Goal: Use online tool/utility: Utilize a website feature to perform a specific function

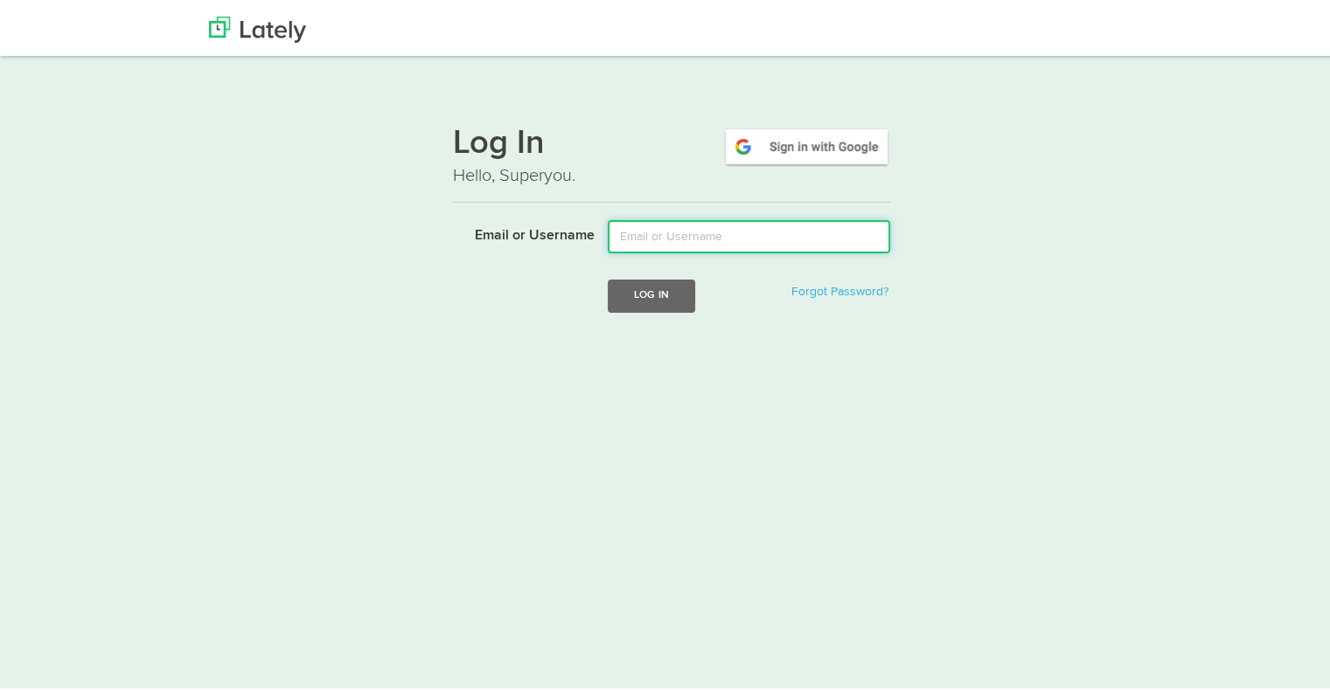
click at [634, 226] on input "Email or Username" at bounding box center [749, 233] width 282 height 33
type input "[EMAIL_ADDRESS][DOMAIN_NAME]"
click at [608, 276] on button "Log In" at bounding box center [651, 292] width 87 height 32
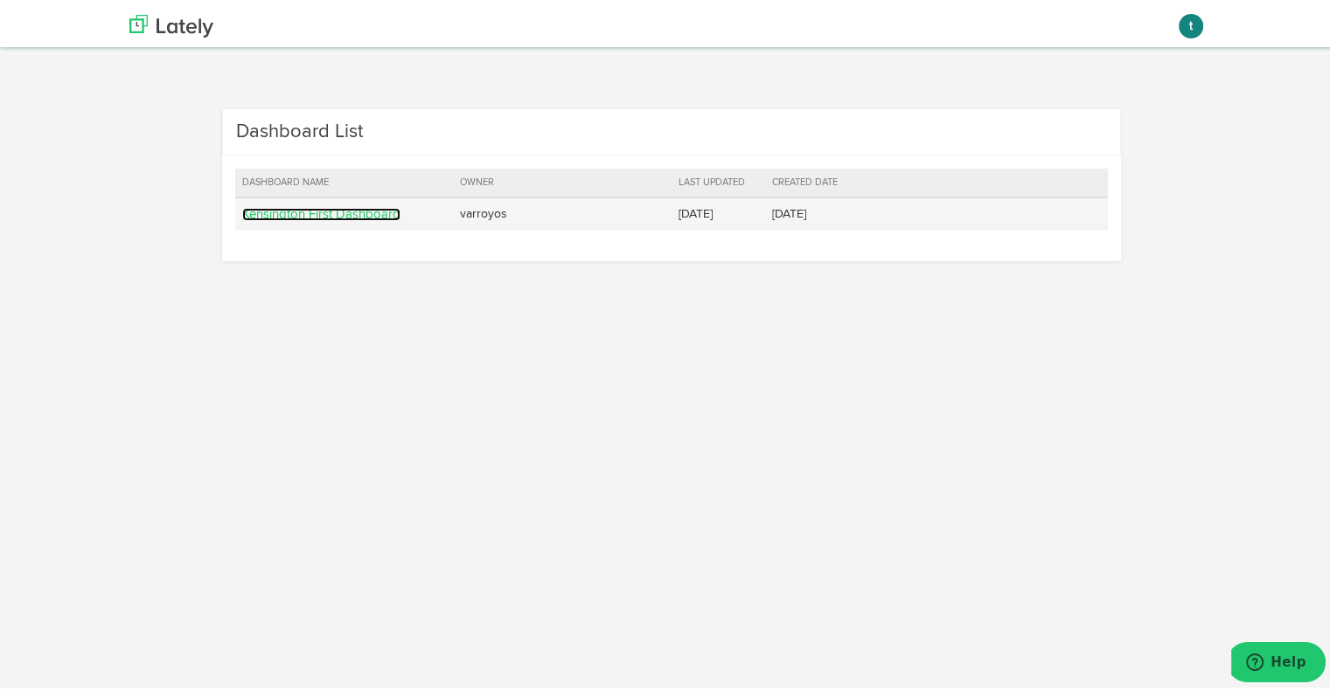
click at [338, 209] on link "Kensington First Dashboard" at bounding box center [321, 211] width 158 height 13
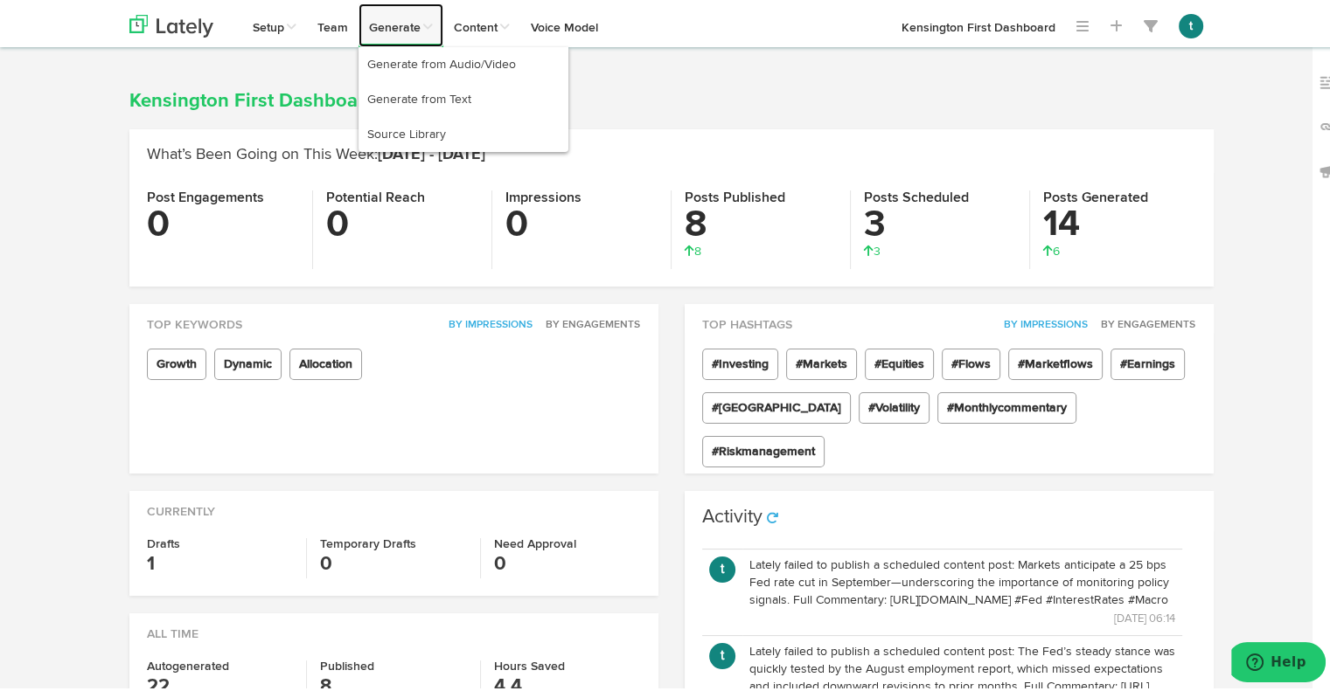
click at [401, 24] on link "Generate" at bounding box center [400, 22] width 85 height 44
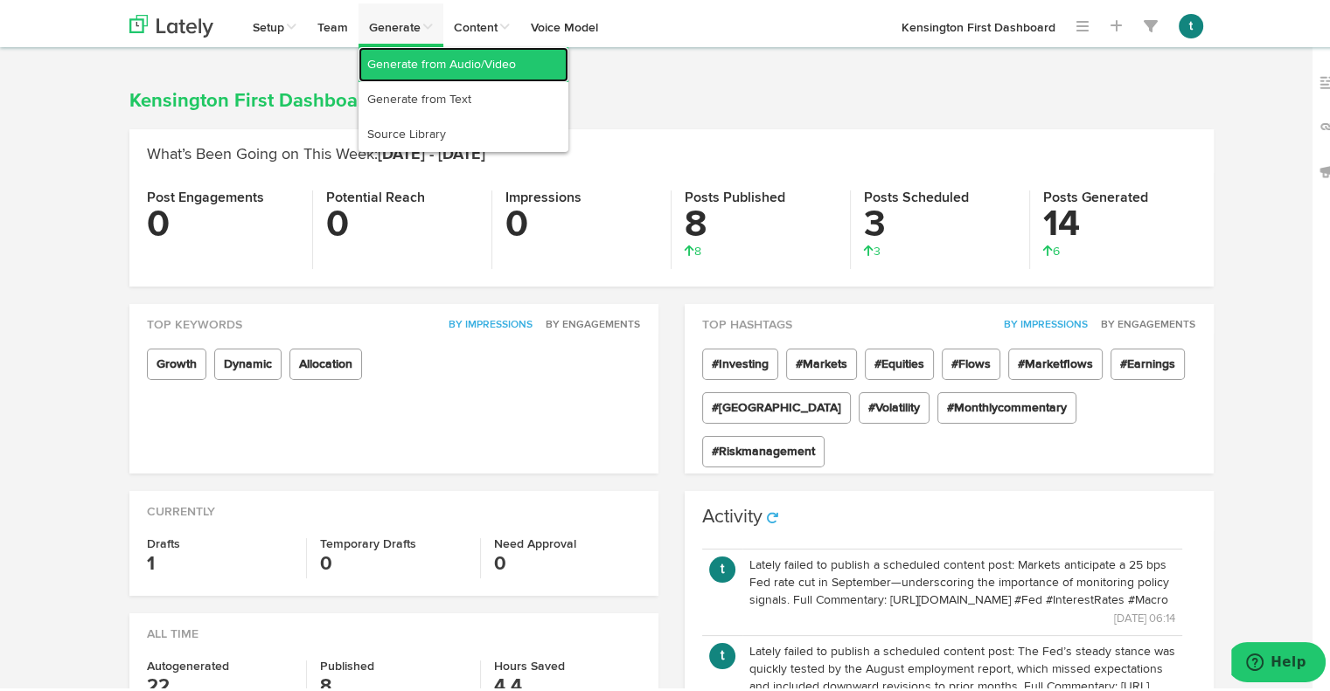
click at [414, 59] on link "Generate from Audio/Video" at bounding box center [463, 61] width 210 height 35
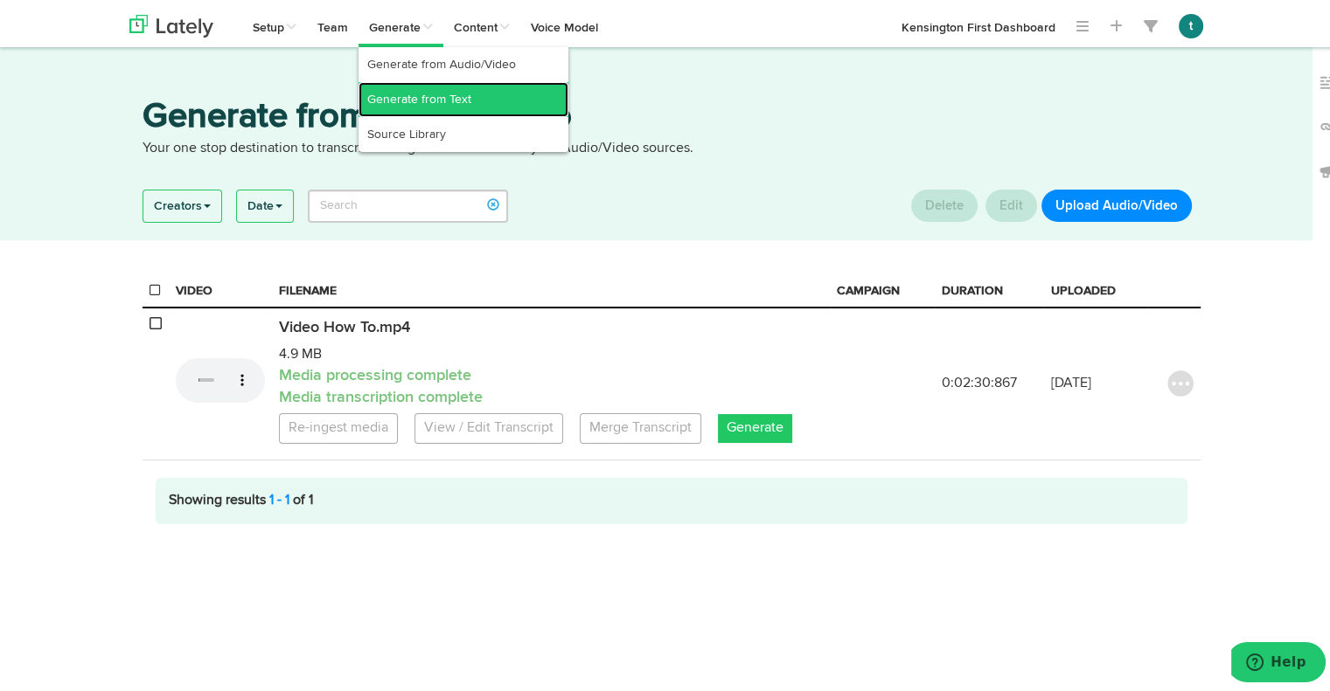
click at [398, 89] on link "Generate from Text" at bounding box center [463, 96] width 210 height 35
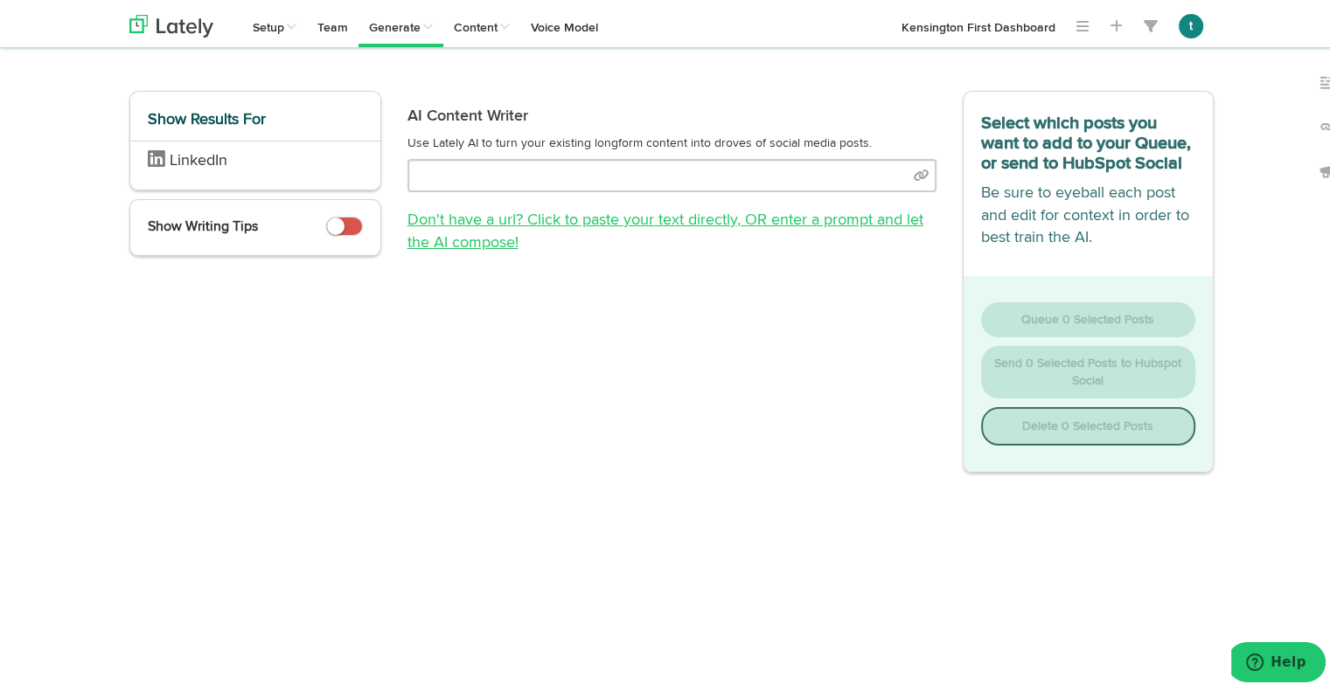
click at [842, 212] on span ", OR enter a prompt and let the AI compose!" at bounding box center [665, 228] width 516 height 38
click at [447, 223] on link "Don't have a url? Click to paste your text directly , OR enter a prompt and let…" at bounding box center [665, 228] width 516 height 38
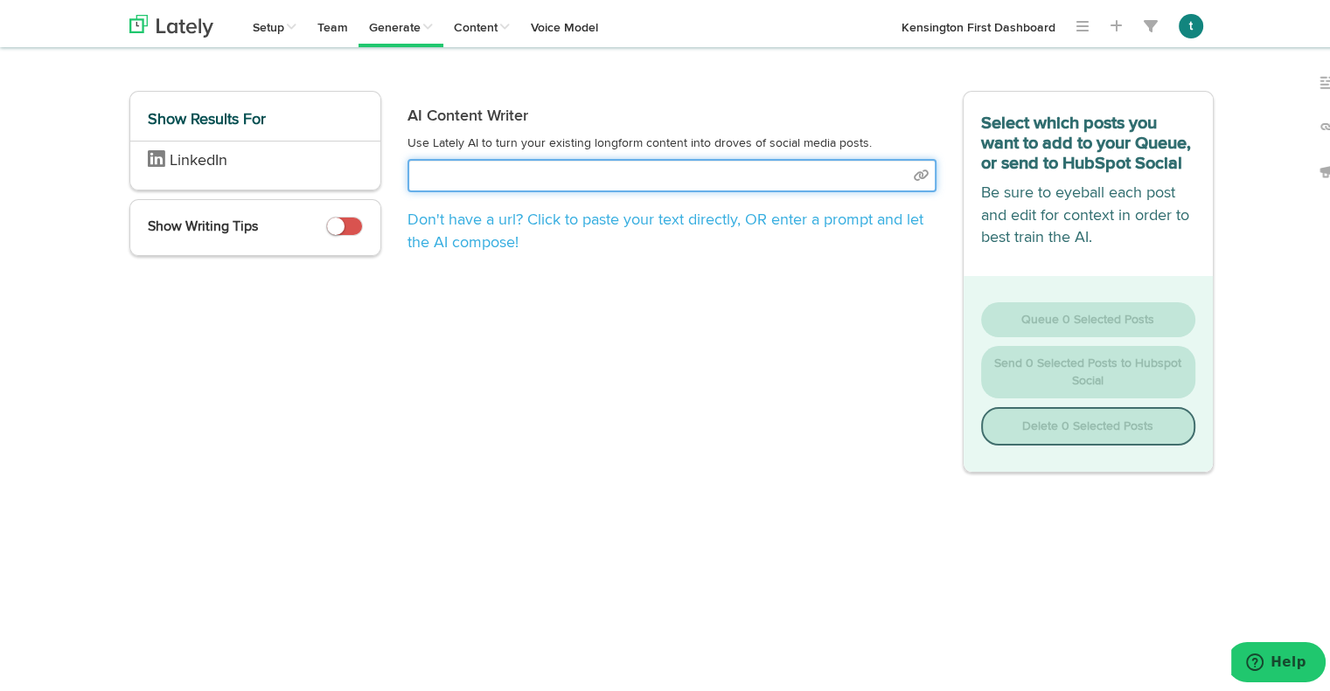
click at [580, 172] on input "text" at bounding box center [671, 172] width 529 height 33
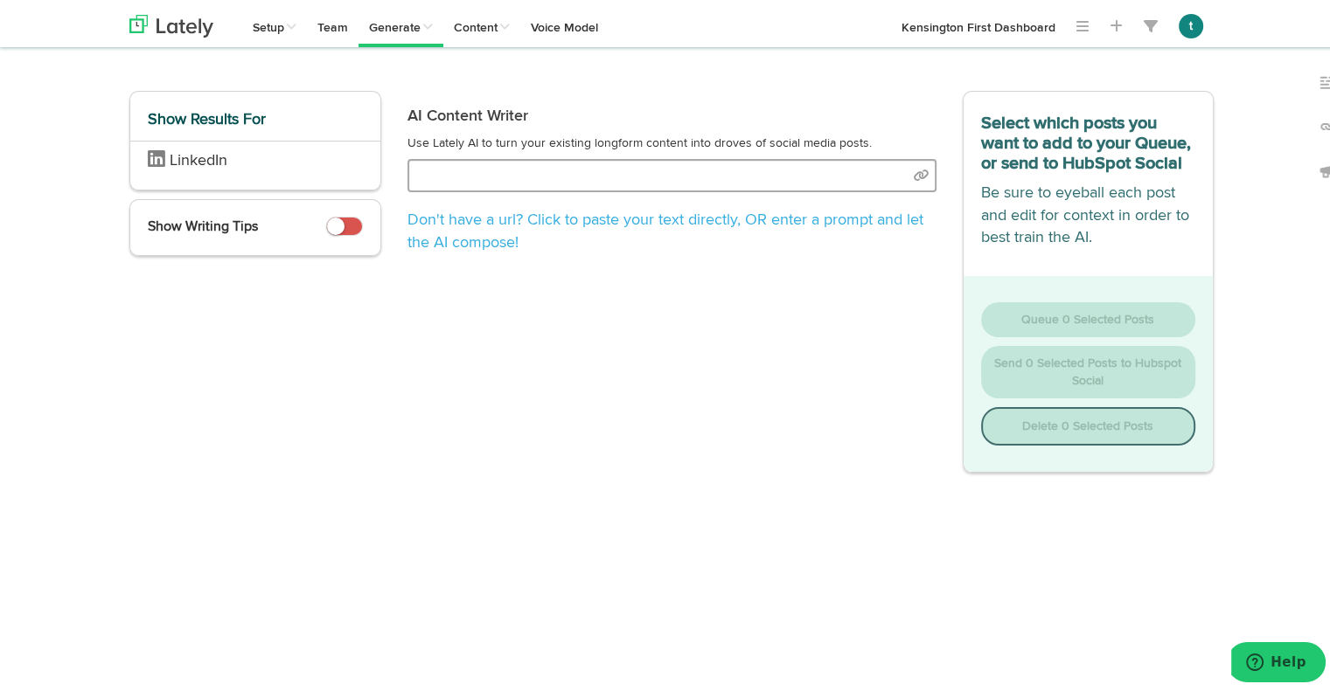
select select "natural"
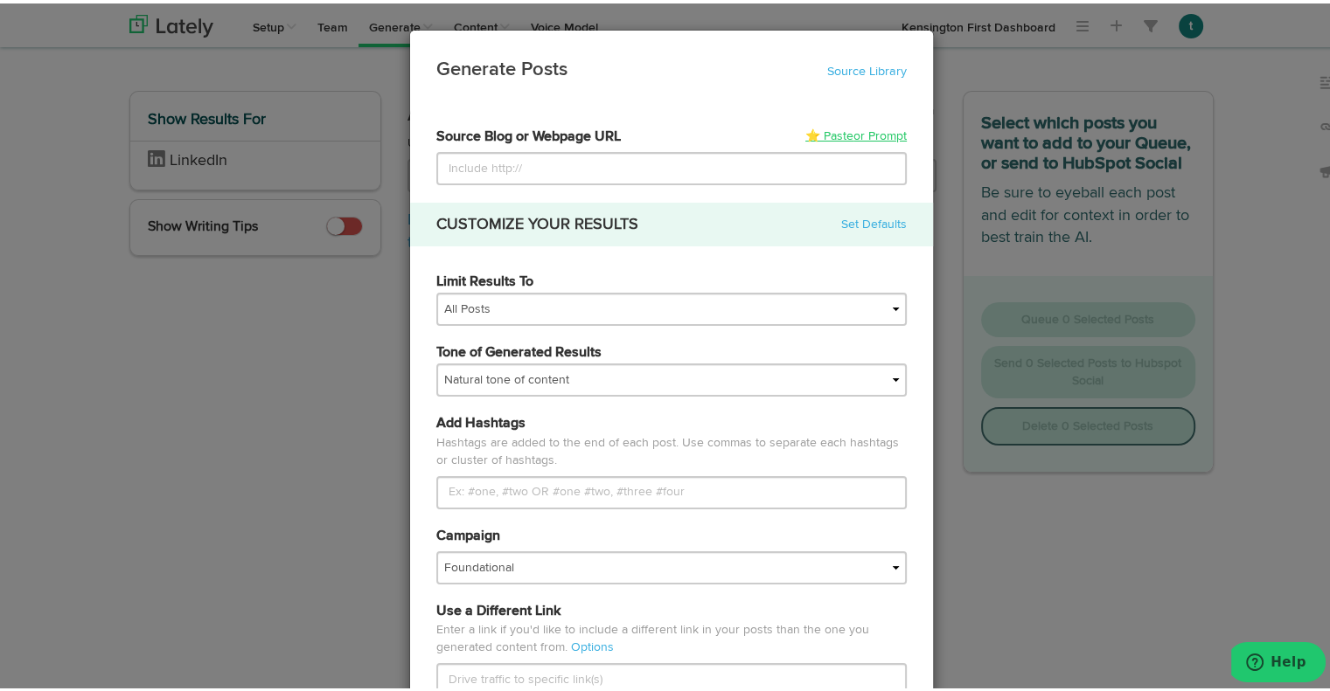
click at [853, 132] on span "or Prompt" at bounding box center [879, 133] width 53 height 12
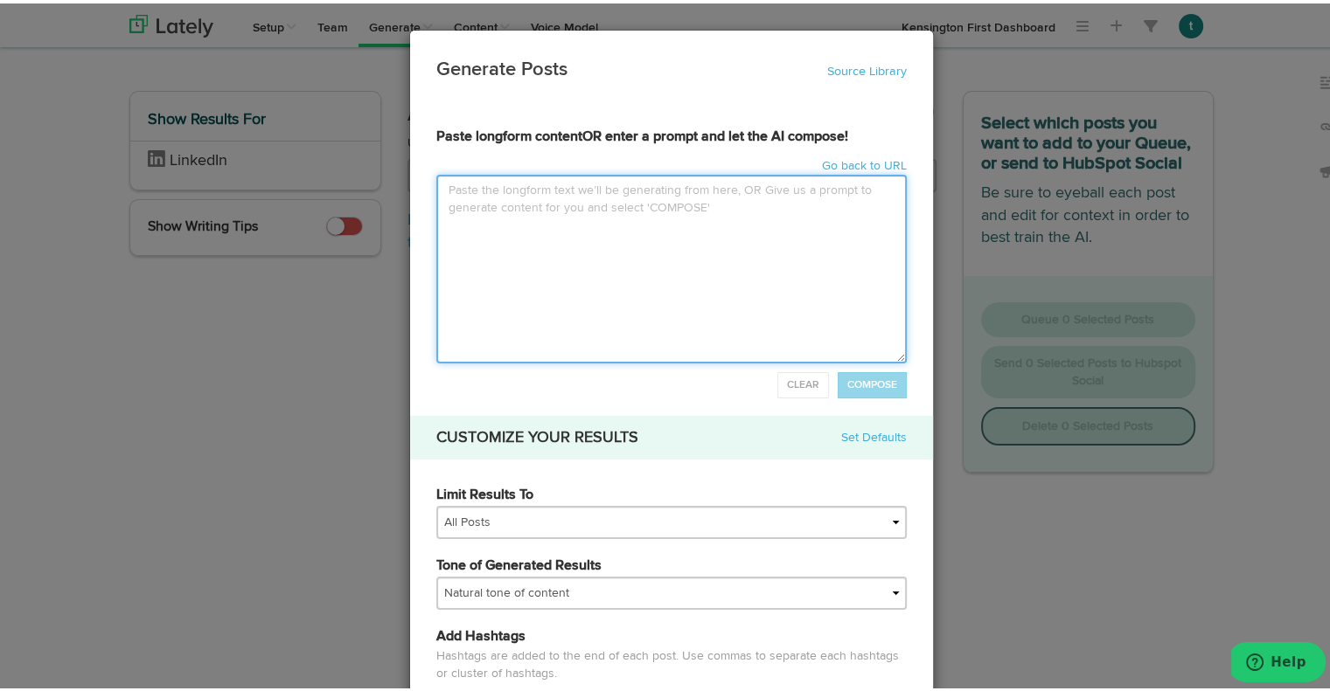
paste textarea "Lor Ipsumd’s Ametconsectetu: Adipis, Elitseddo, eiu Temp Incidid utlabo et dolo…"
type input "Lor Ipsumd’s Ametconsectetu: Adipis, Elitseddo, eiu TempOrincid utlabo et dolor…"
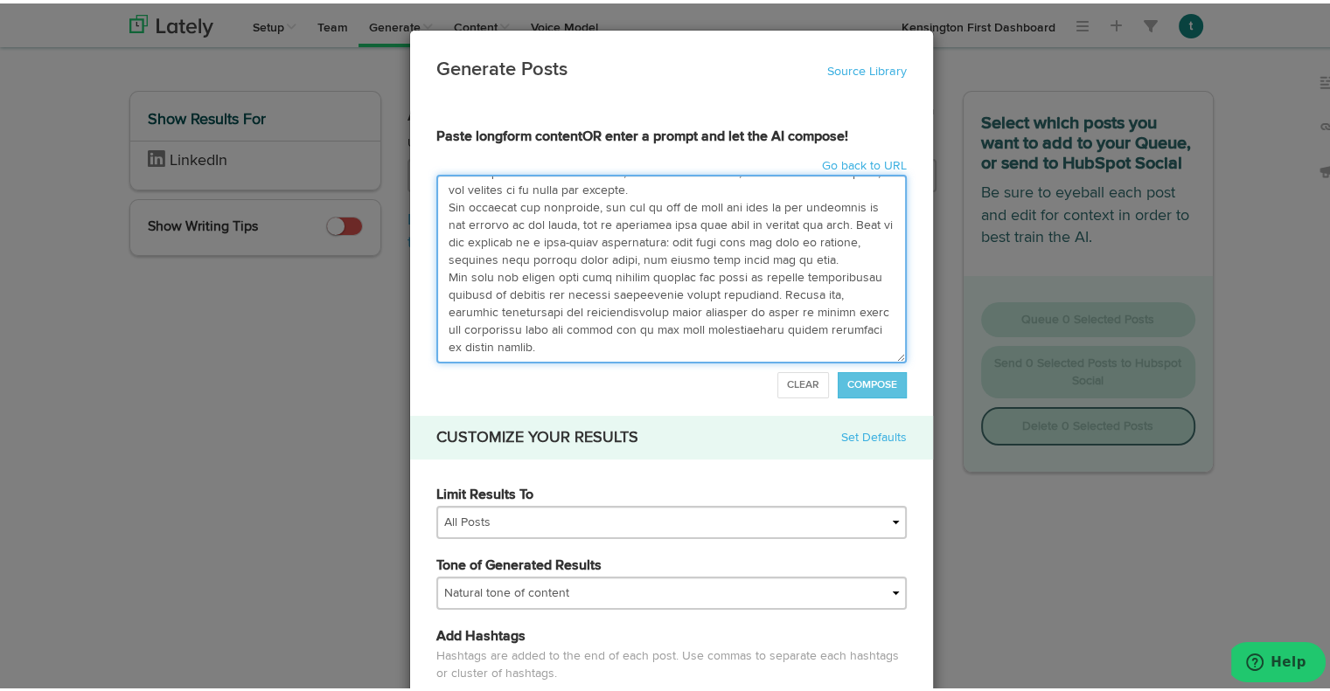
scroll to position [1119, 0]
type textarea "Lor Ipsumd’s Ametconsectetu: Adipis, Elitseddo, eiu Temp Incidid utlabo et dolo…"
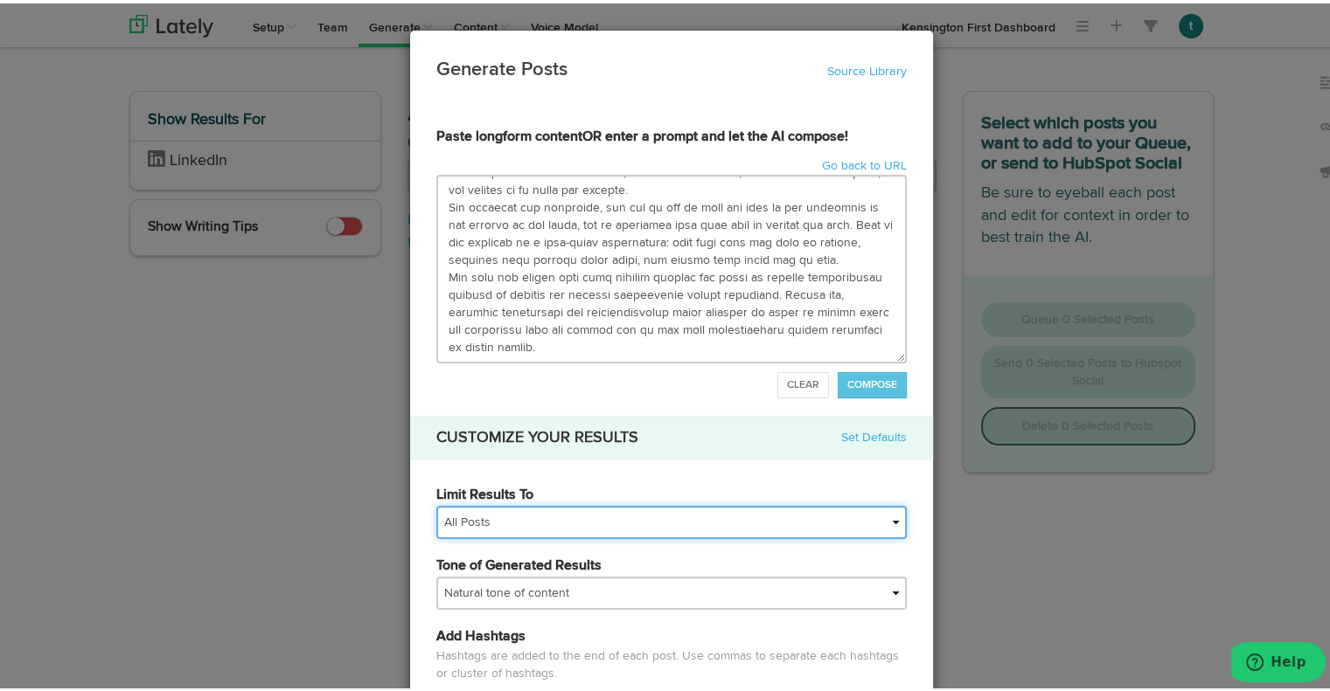
click at [583, 510] on select "All Posts Top 30 Posts Top 25 Posts Top 20 Posts Top 15 Posts Top 10 Posts" at bounding box center [671, 519] width 470 height 33
select select "10"
click at [436, 503] on select "All Posts Top 30 Posts Top 25 Posts Top 20 Posts Top 15 Posts Top 10 Posts" at bounding box center [671, 519] width 470 height 33
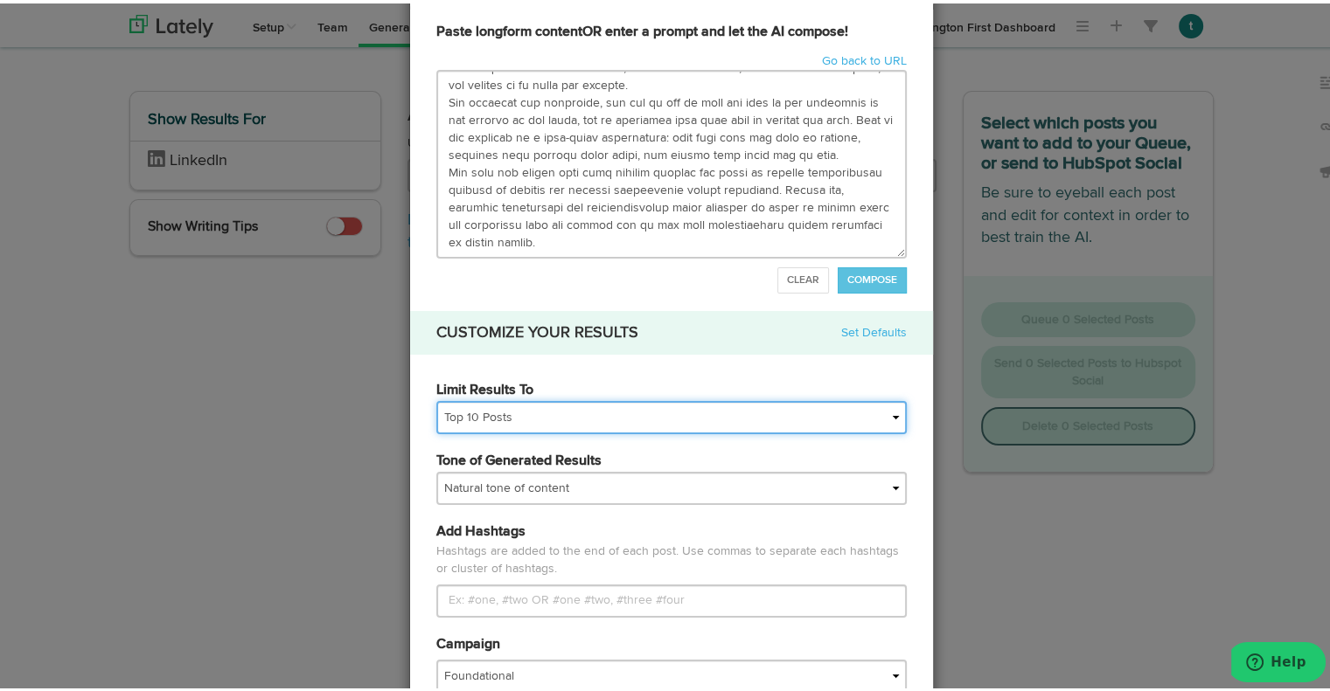
scroll to position [115, 0]
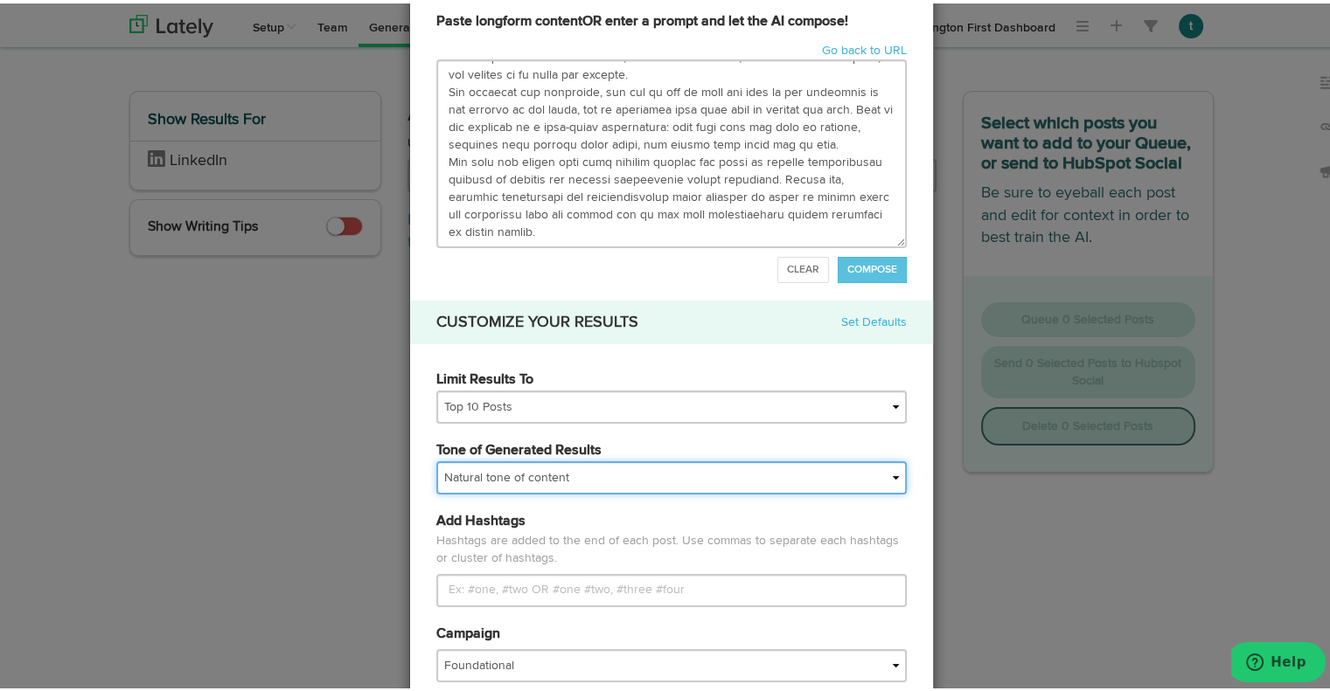
click at [643, 481] on select "My tone Official and professional Relaxed and conversational Light and humorous…" at bounding box center [671, 474] width 470 height 33
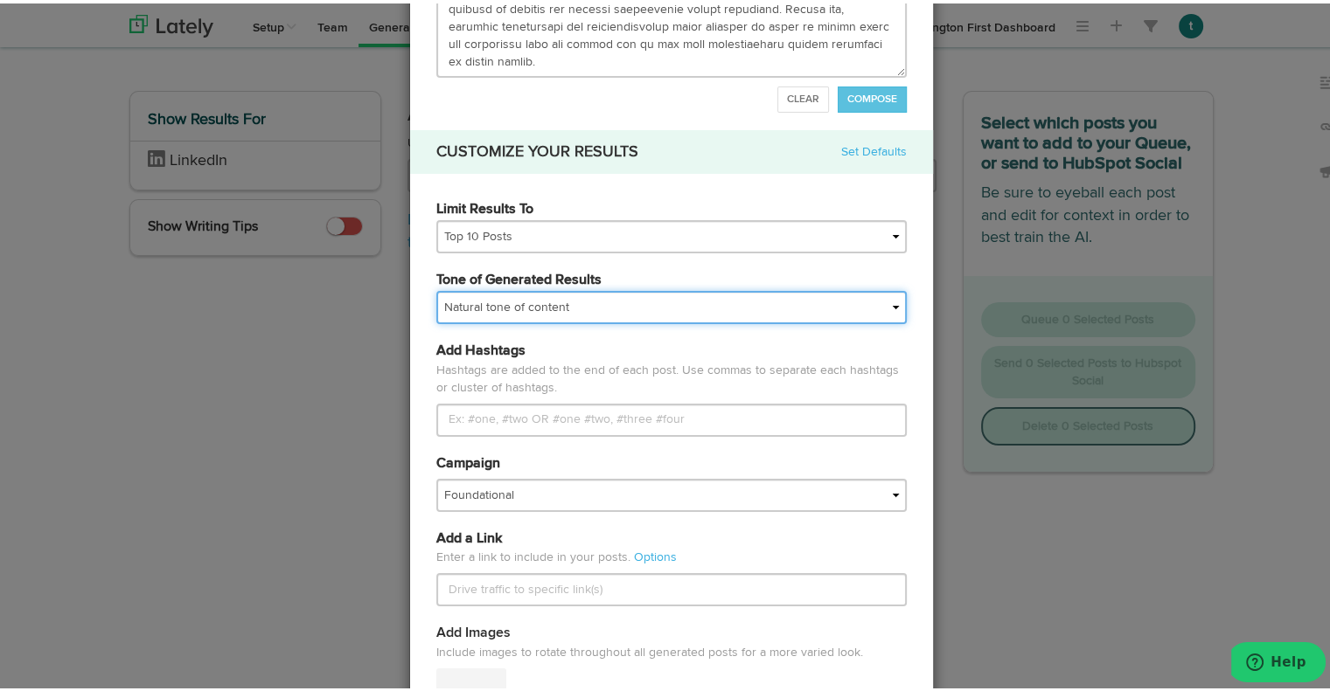
scroll to position [287, 0]
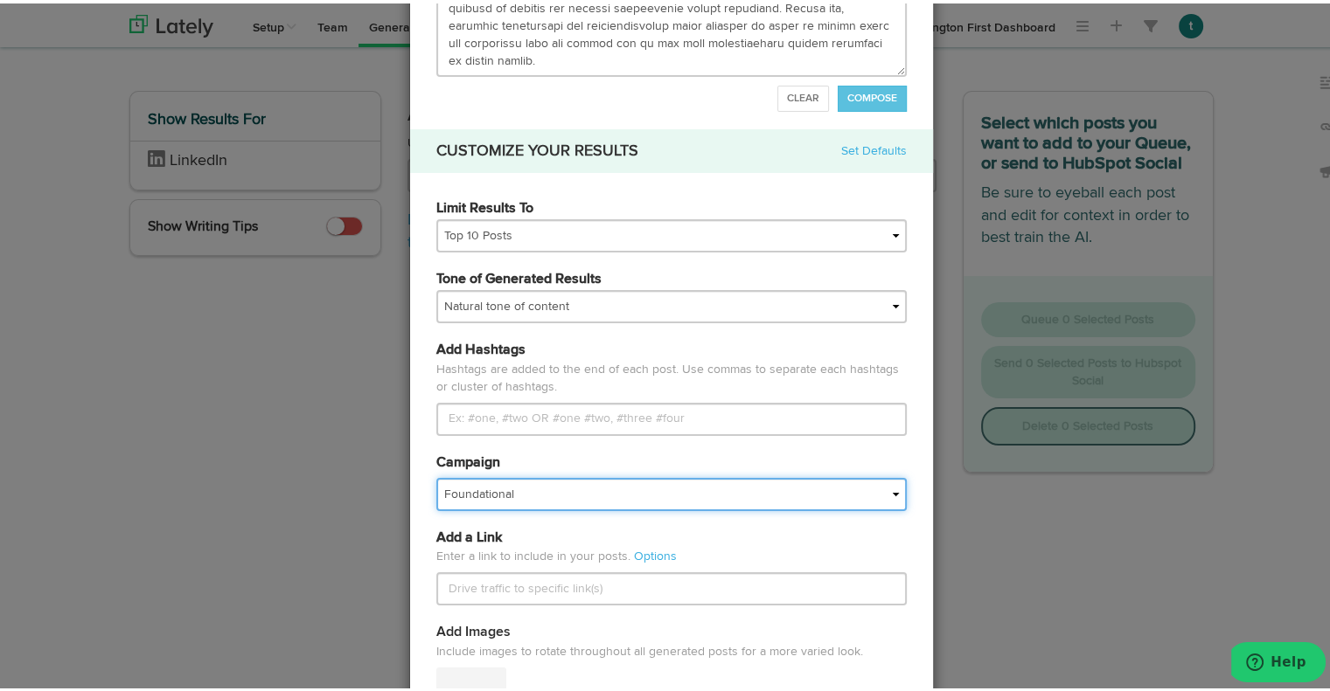
click at [643, 481] on select "Foundational IMPORTED" at bounding box center [671, 491] width 470 height 33
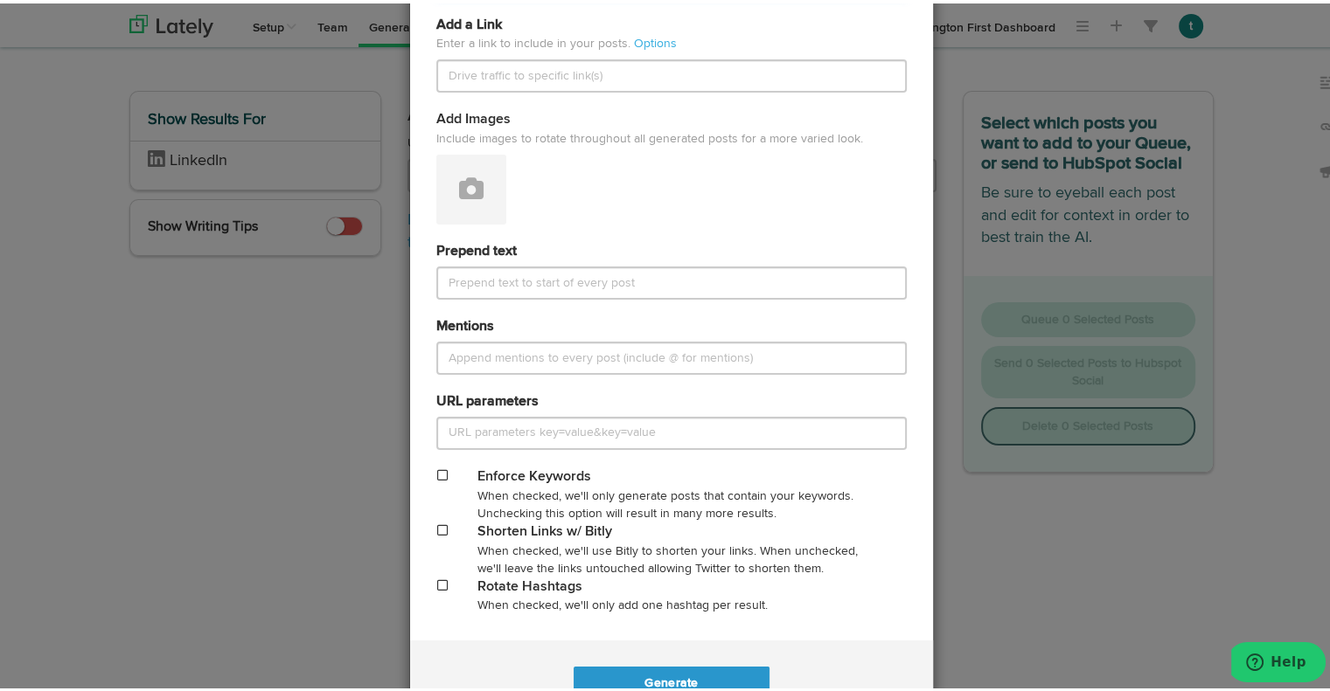
scroll to position [856, 0]
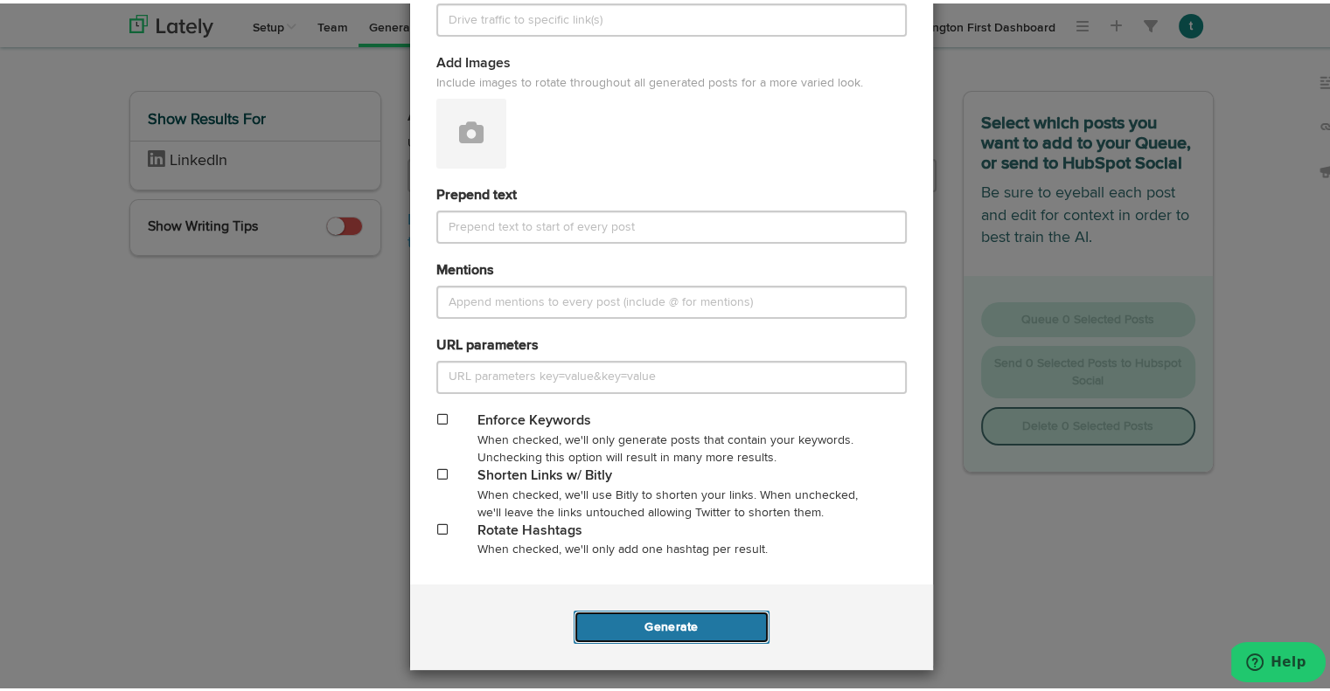
click at [684, 630] on button "Generate" at bounding box center [670, 624] width 195 height 33
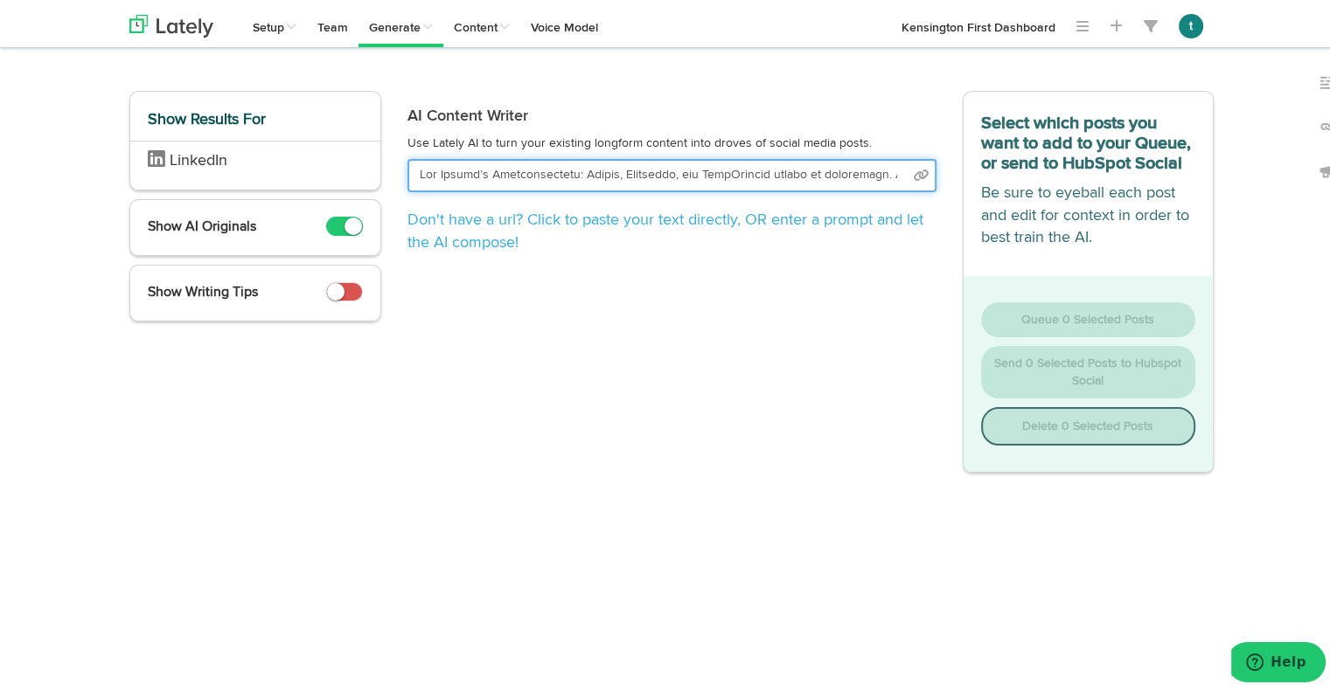
scroll to position [0, 23331]
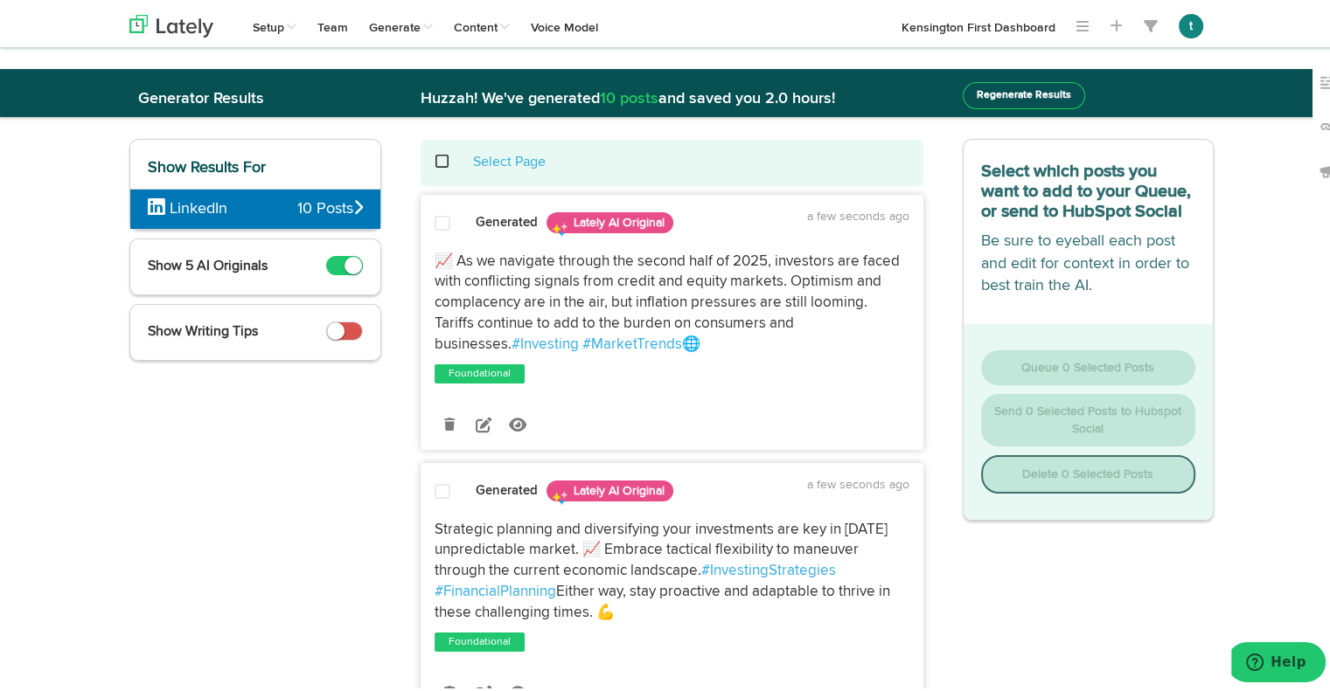
drag, startPoint x: 566, startPoint y: 340, endPoint x: 452, endPoint y: 254, distance: 143.5
click at [452, 254] on p "📈 As we navigate through the second half of 2025, investors are faced with conf…" at bounding box center [671, 300] width 475 height 104
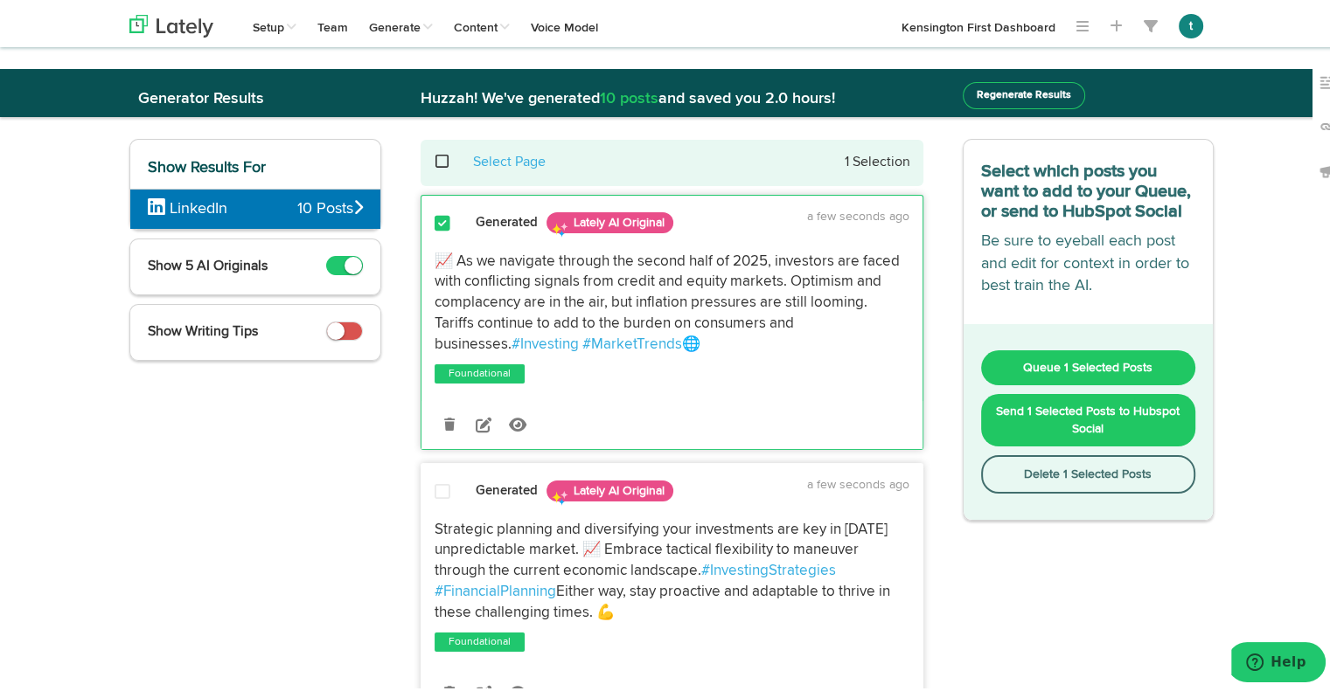
copy p "s we navigate through the second half of 2025, investors are faced with conflic…"
click at [1005, 85] on button "Regenerate Results" at bounding box center [1023, 92] width 122 height 27
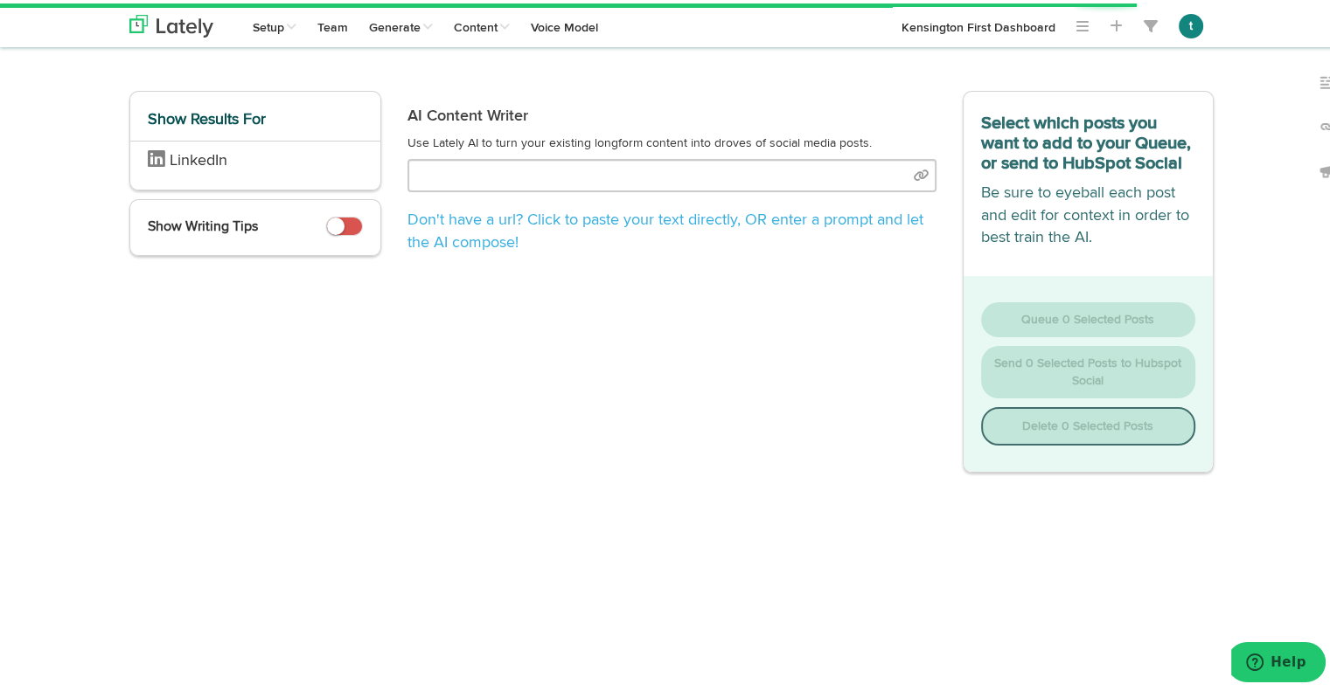
type input "Lor Ipsumd’s Ametconsectetu: Adipis, Elitseddo, eiu TempOrincid utlabo et dolor…"
select select "10"
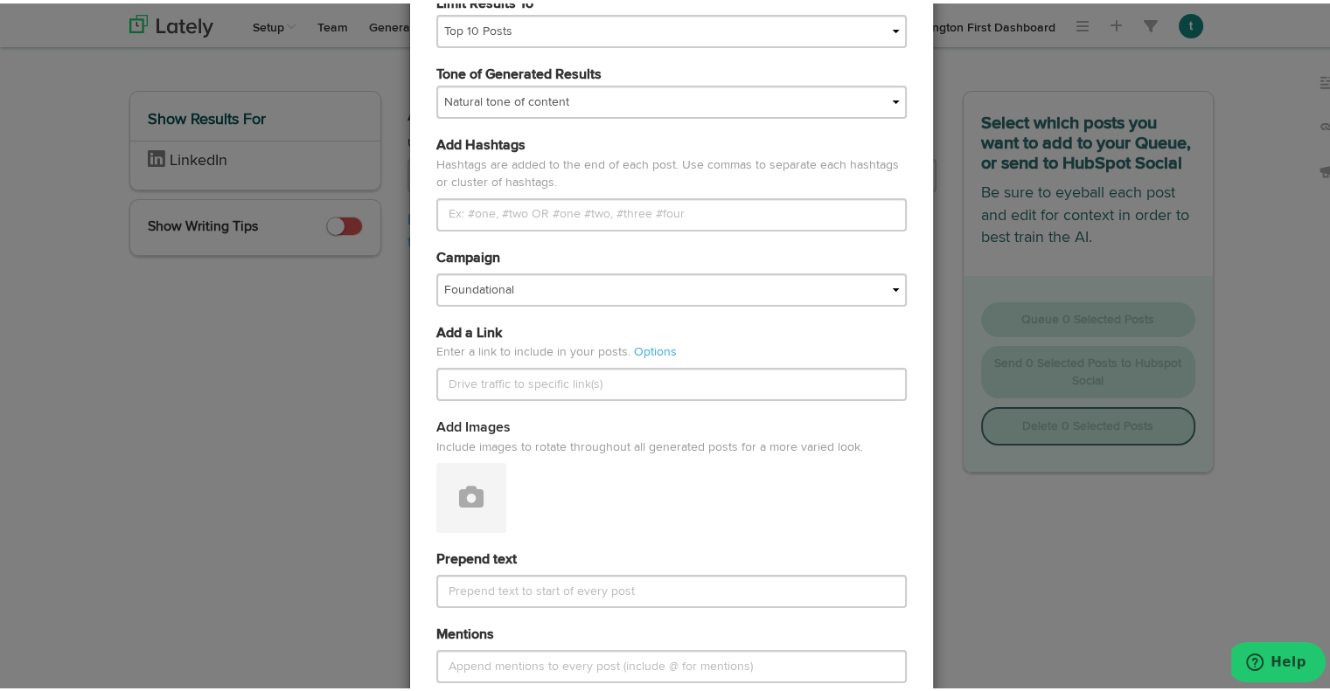
scroll to position [411, 0]
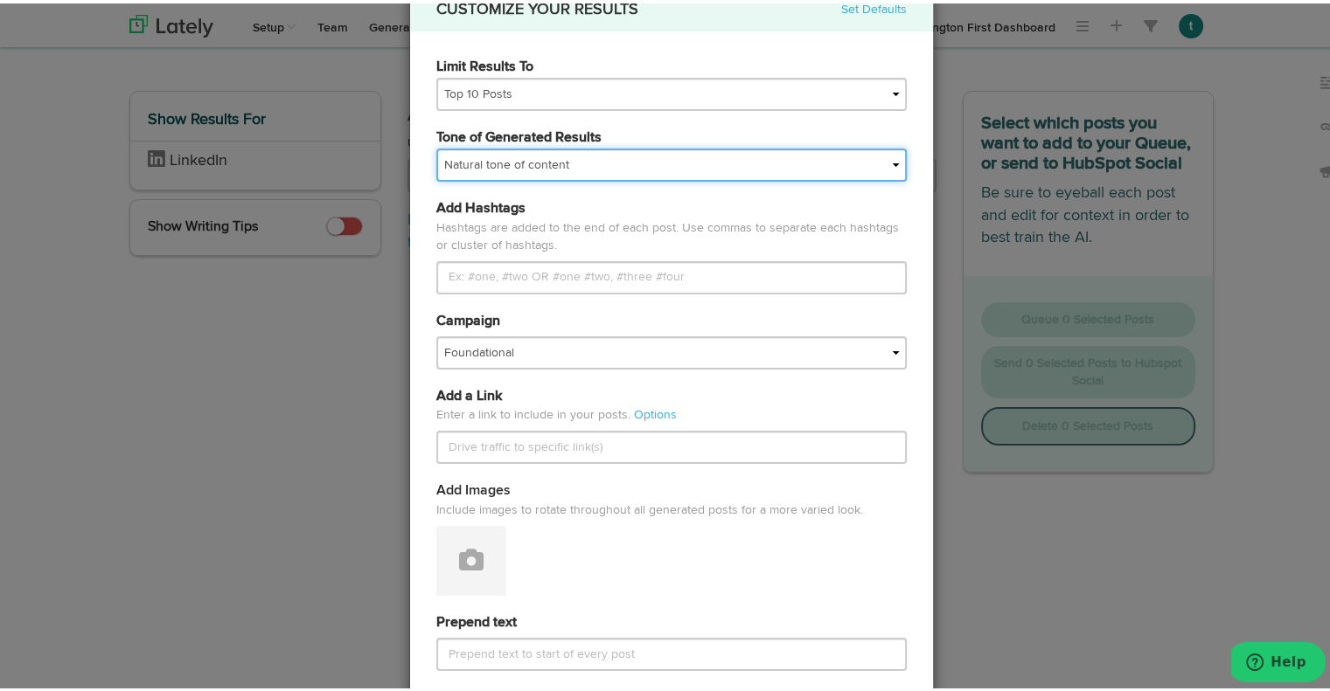
click at [503, 175] on select "My tone Official and professional Relaxed and conversational Light and humorous…" at bounding box center [671, 161] width 470 height 33
select select "professional"
click at [436, 145] on select "My tone Official and professional Relaxed and conversational Light and humorous…" at bounding box center [671, 161] width 470 height 33
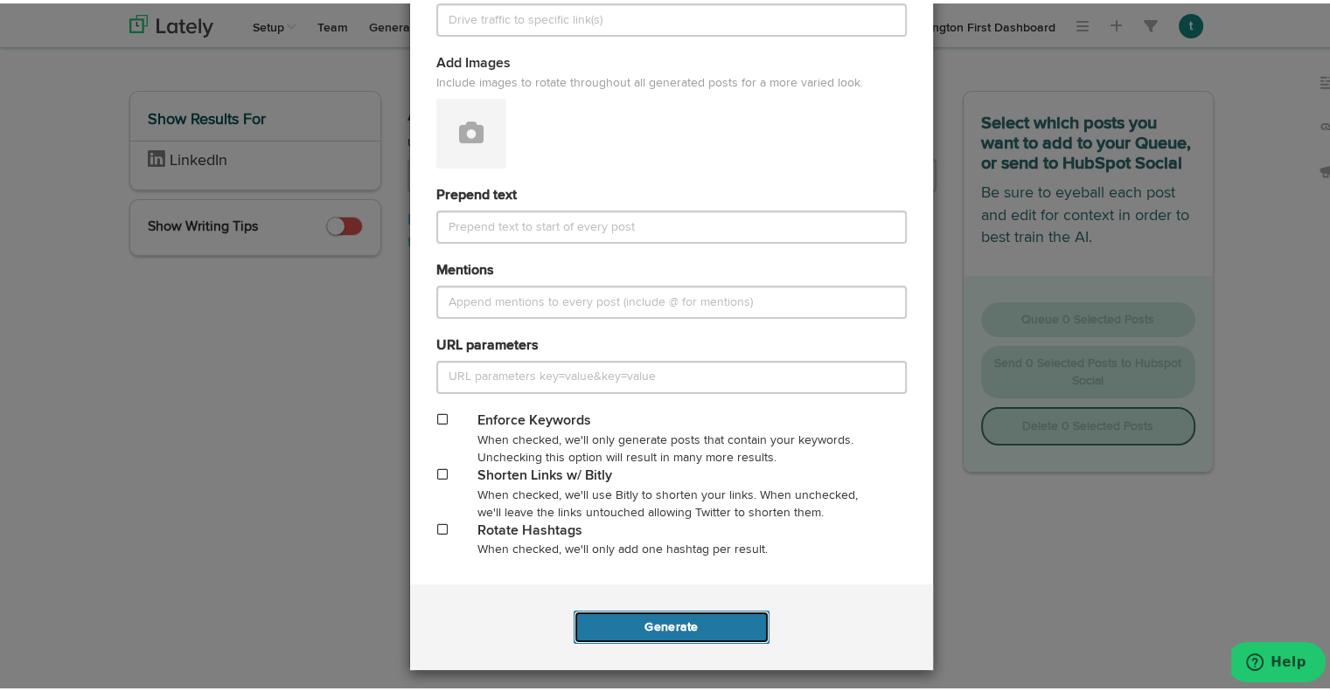
click at [651, 622] on button "Generate" at bounding box center [670, 624] width 195 height 33
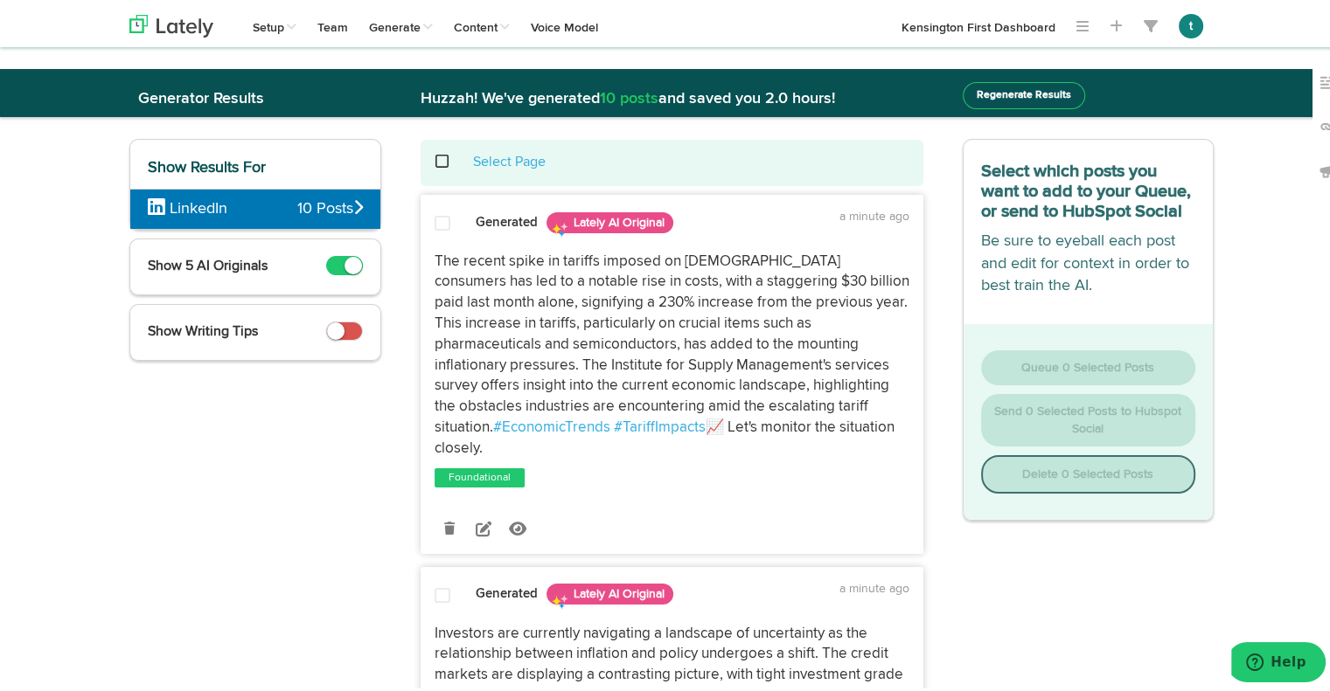
drag, startPoint x: 794, startPoint y: 428, endPoint x: 423, endPoint y: 257, distance: 408.3
click at [423, 257] on div "The recent spike in tariffs imposed on [DEMOGRAPHIC_DATA] consumers has led to …" at bounding box center [671, 352] width 501 height 208
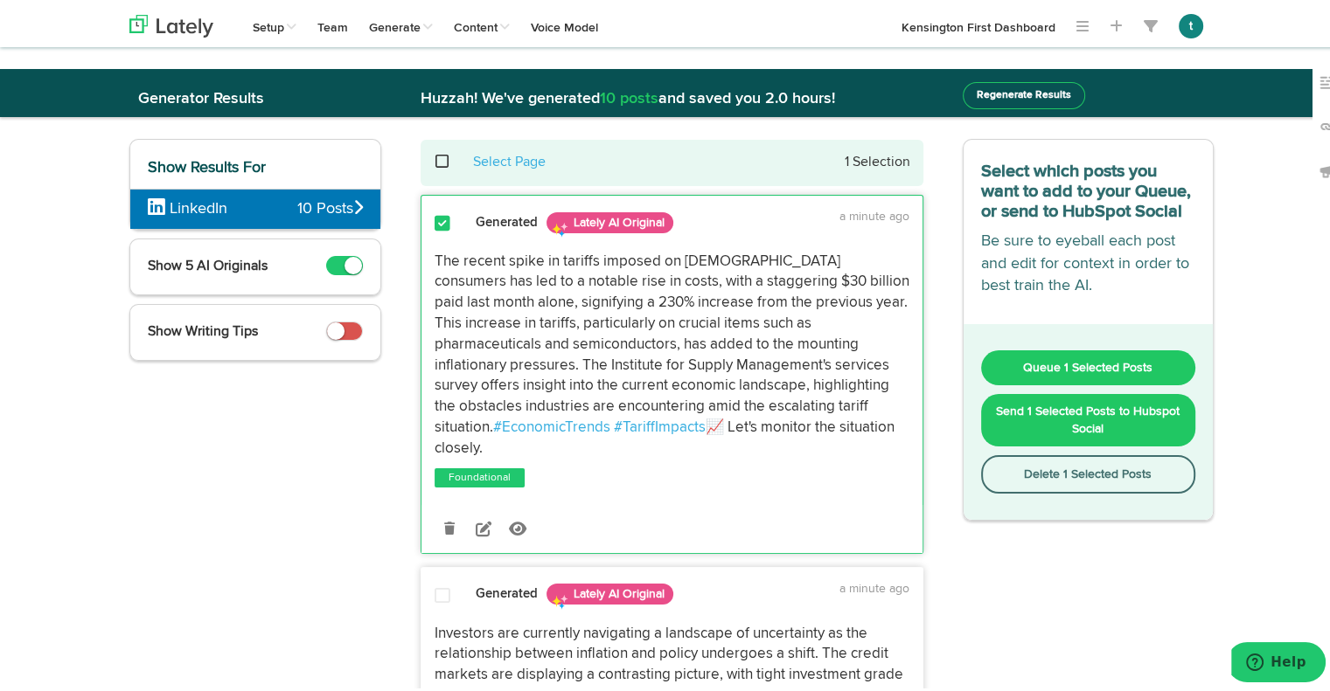
copy p "The recent spike in tariffs imposed on [DEMOGRAPHIC_DATA] consumers has led to …"
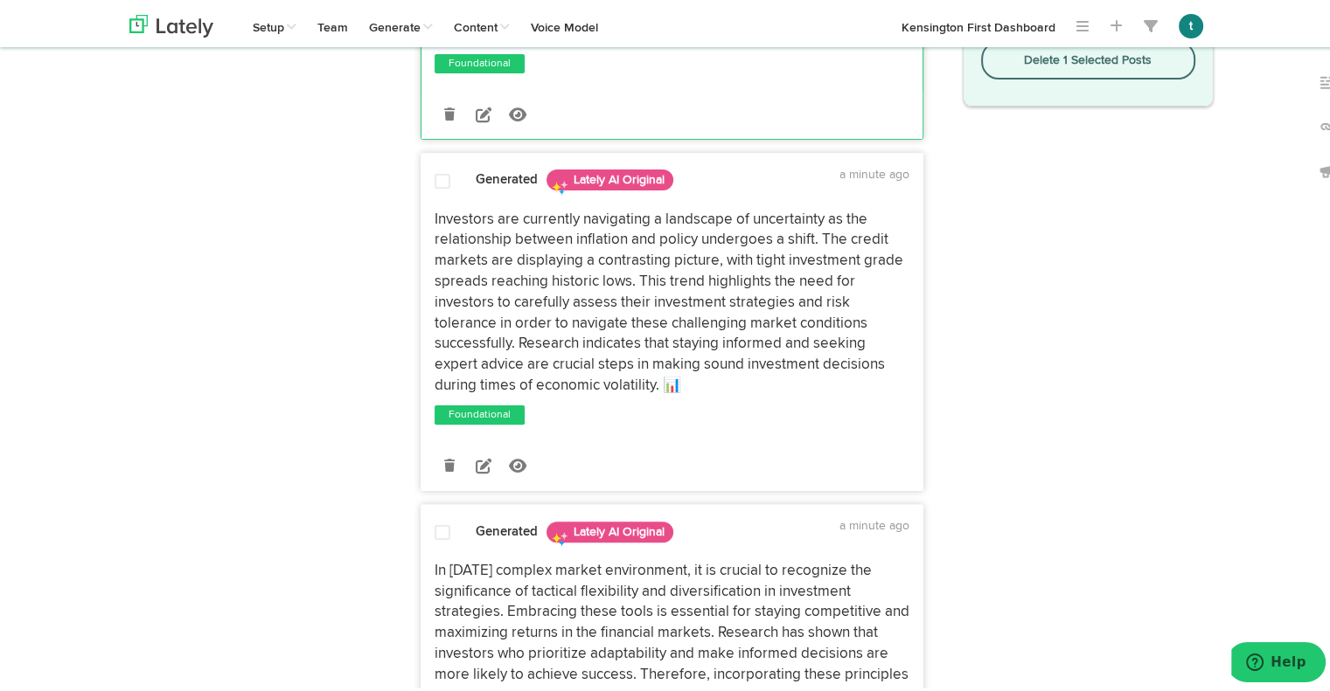
scroll to position [416, 0]
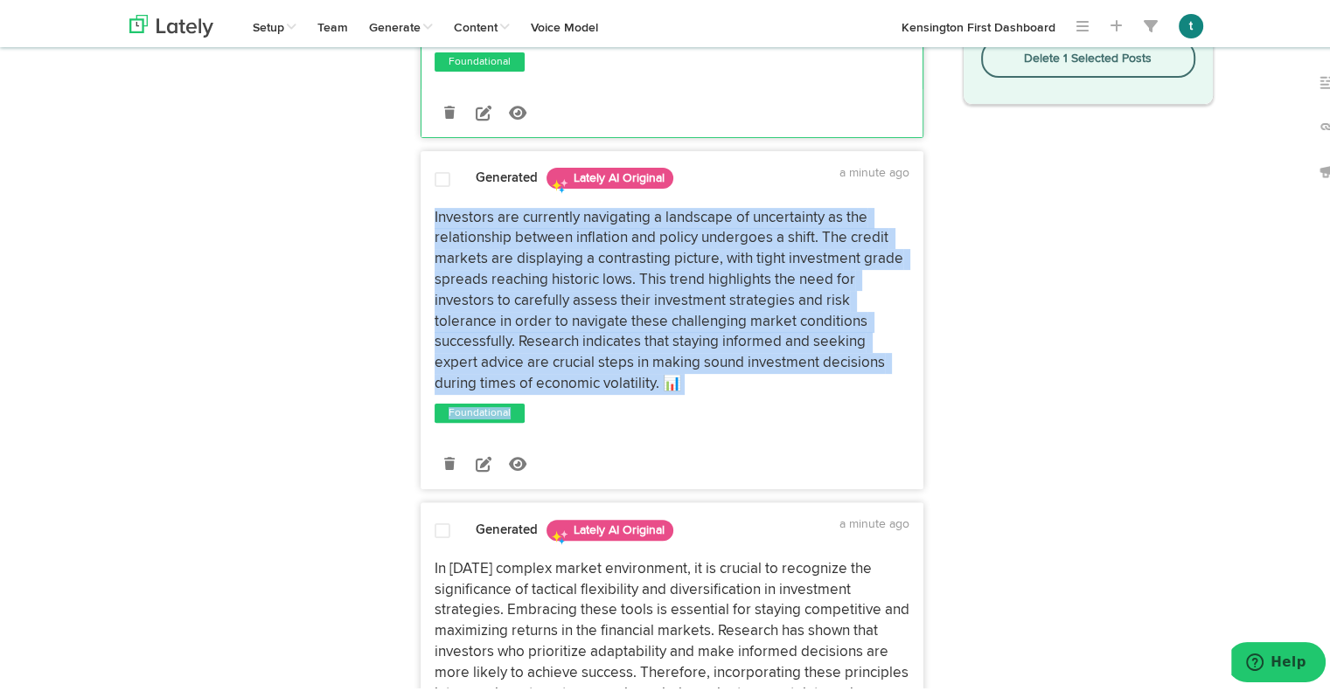
drag, startPoint x: 708, startPoint y: 375, endPoint x: 406, endPoint y: 191, distance: 353.1
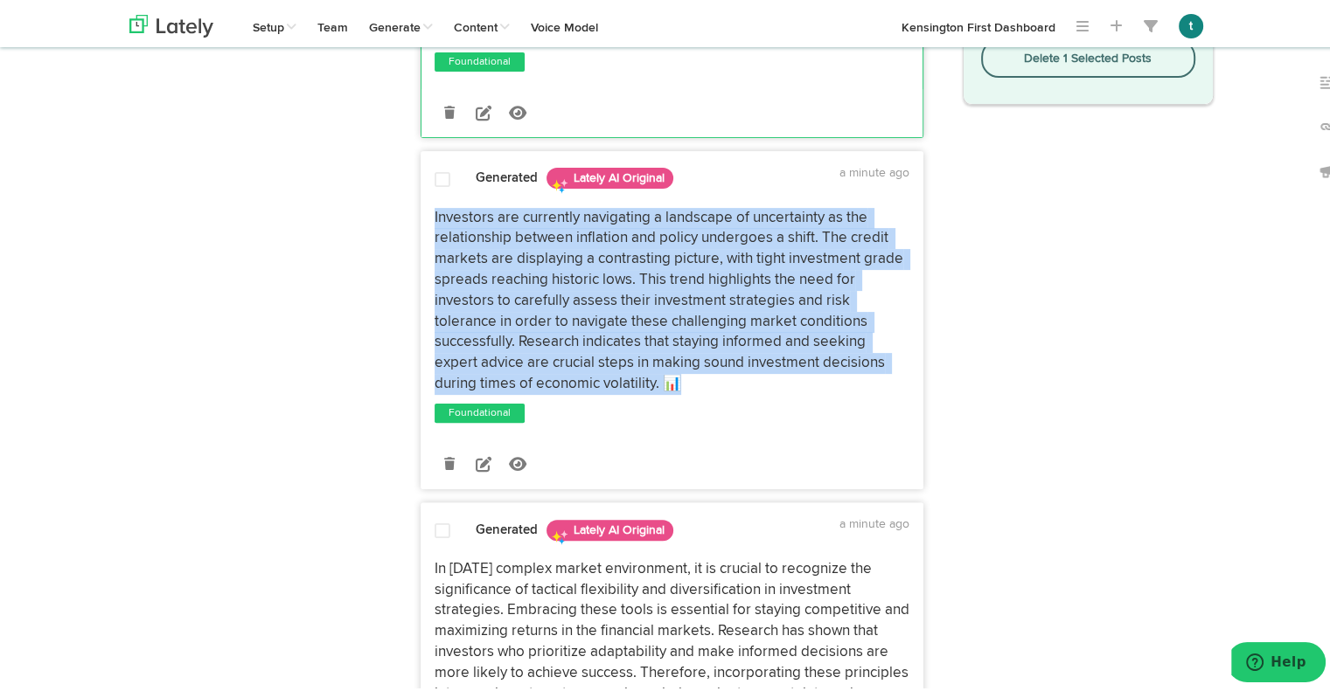
drag, startPoint x: 722, startPoint y: 359, endPoint x: 413, endPoint y: 193, distance: 351.2
click at [420, 193] on div "Generated Lately AI Original a minute ago" at bounding box center [671, 317] width 503 height 338
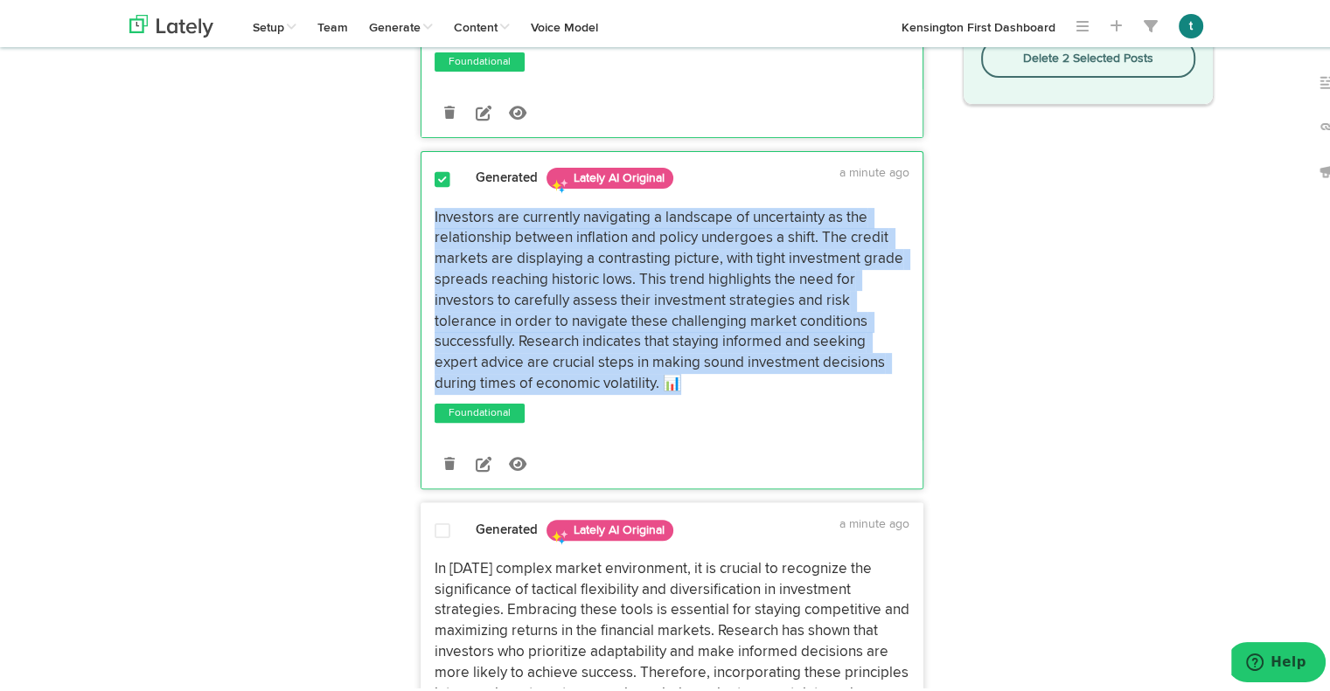
copy span "Investors are currently navigating a landscape of uncertainty as the relationsh…"
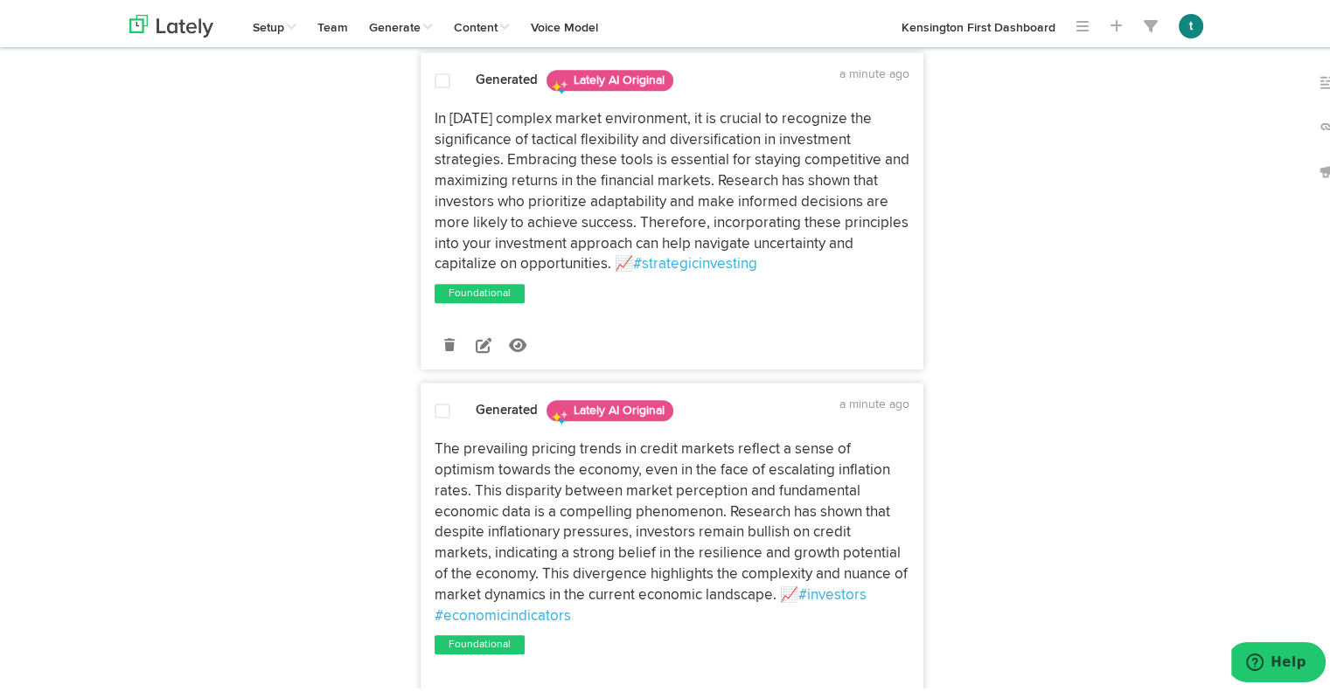
scroll to position [775, 0]
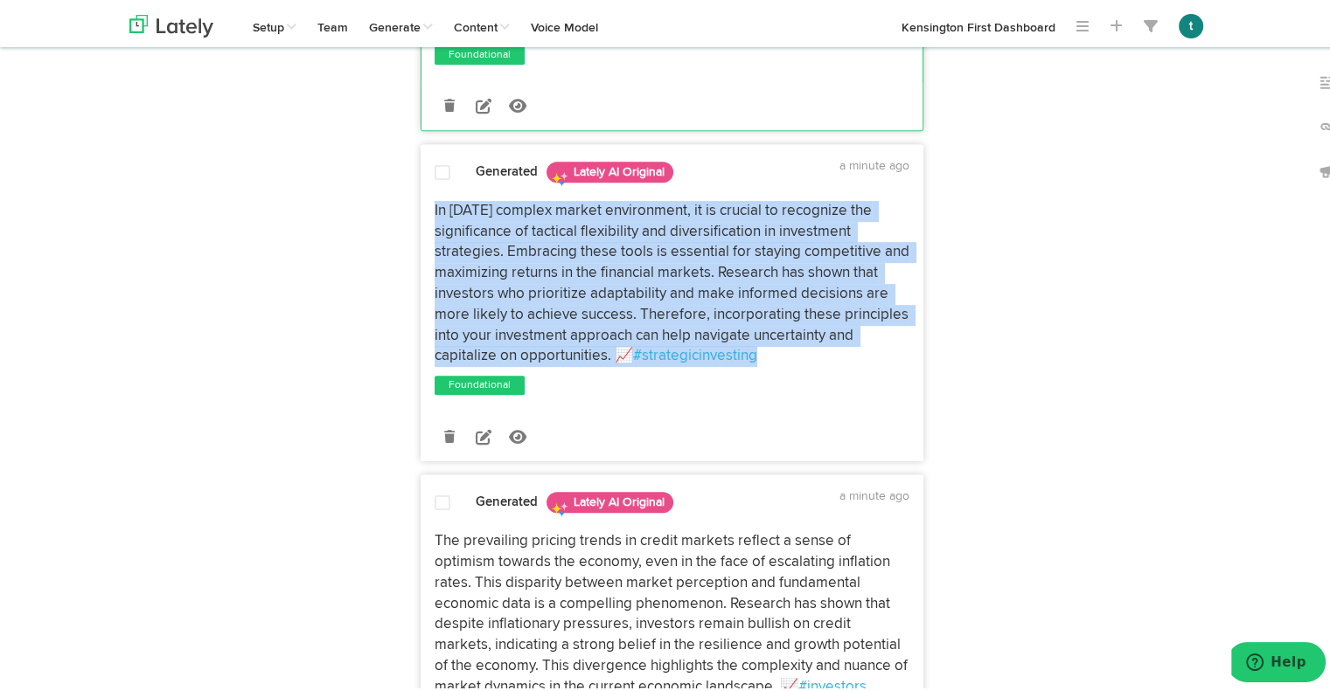
drag, startPoint x: 822, startPoint y: 335, endPoint x: 423, endPoint y: 183, distance: 426.7
click at [423, 198] on div "In [DATE] complex market environment, it is crucial to recognize the significan…" at bounding box center [671, 281] width 501 height 166
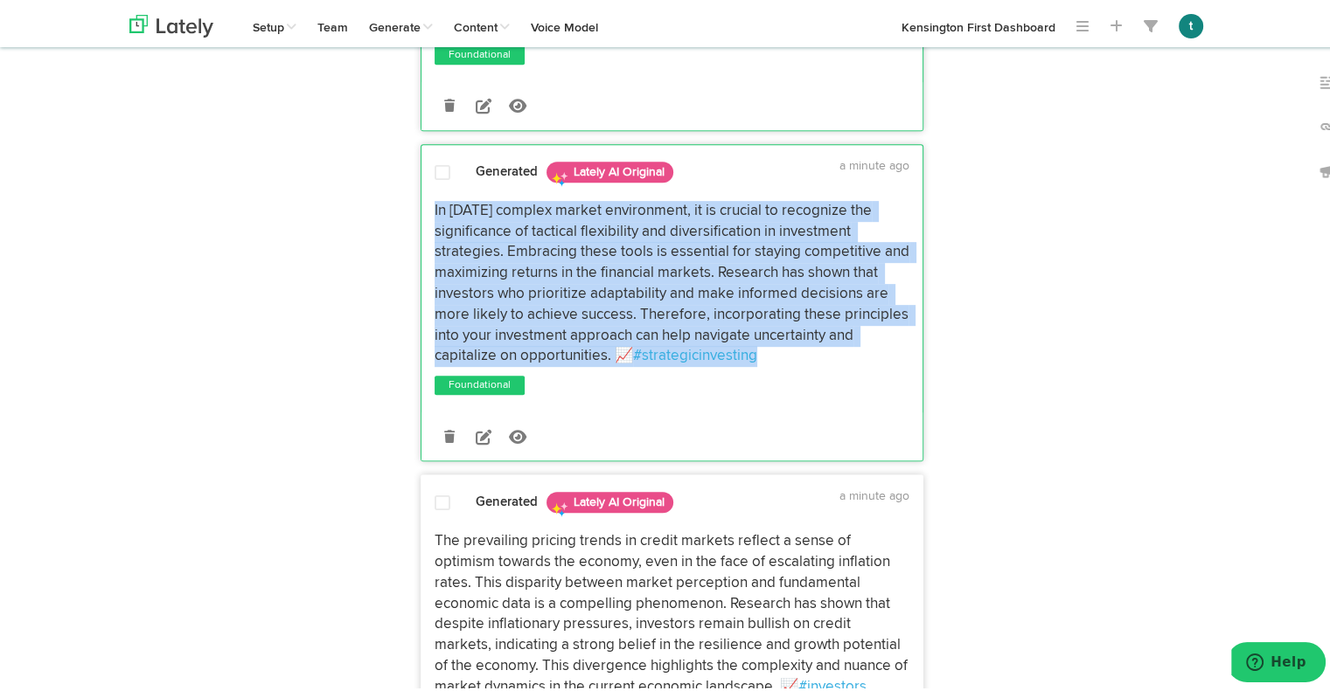
copy p "In [DATE] complex market environment, it is crucial to recognize the significan…"
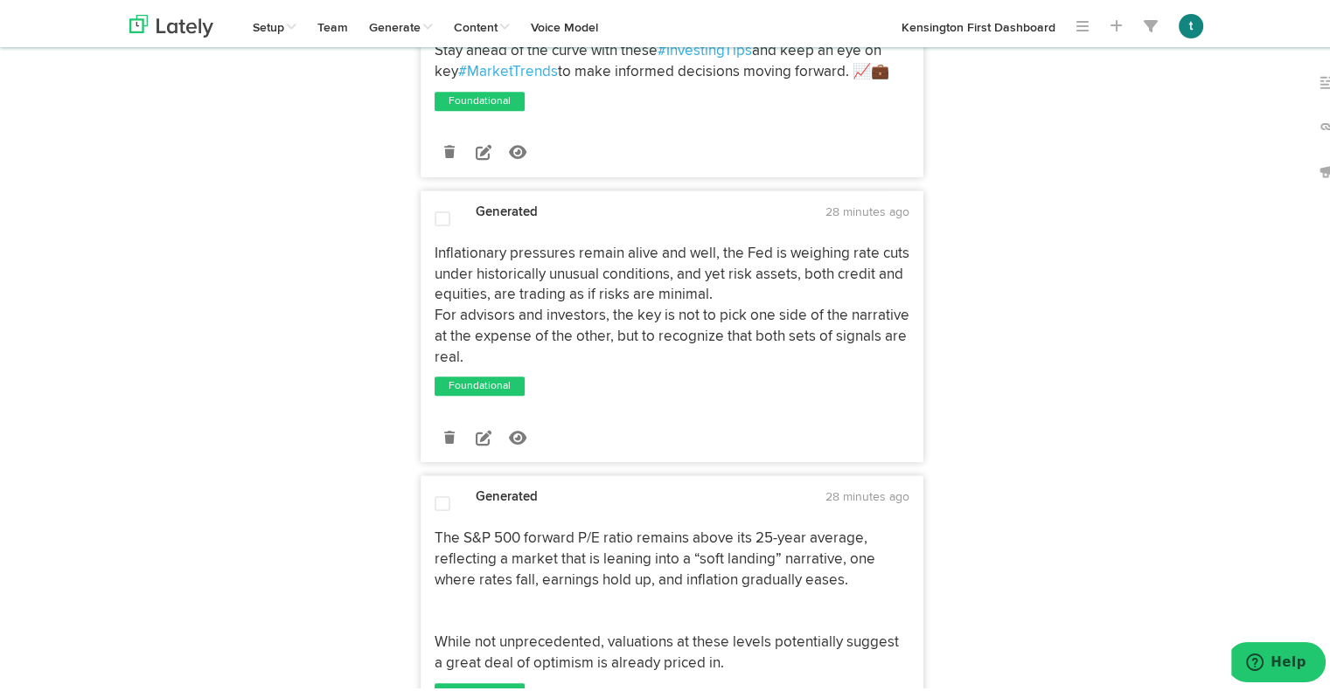
scroll to position [1741, 0]
